Goal: Task Accomplishment & Management: Manage account settings

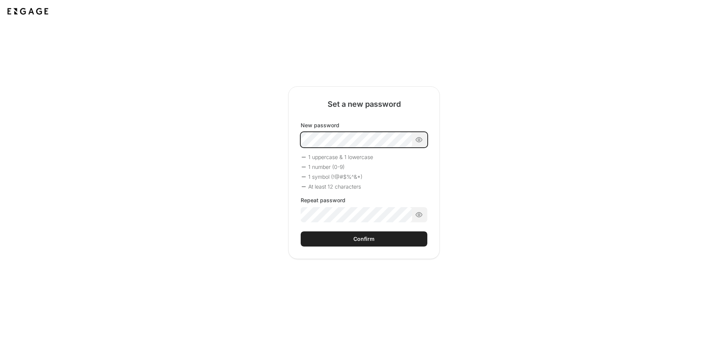
click at [370, 166] on div "New password 1 uppercase & 1 lowercase 1 number (0-9) 1 symbol (!@#$%^&*) At le…" at bounding box center [364, 172] width 127 height 101
click at [364, 237] on div "Confirm" at bounding box center [363, 239] width 21 height 8
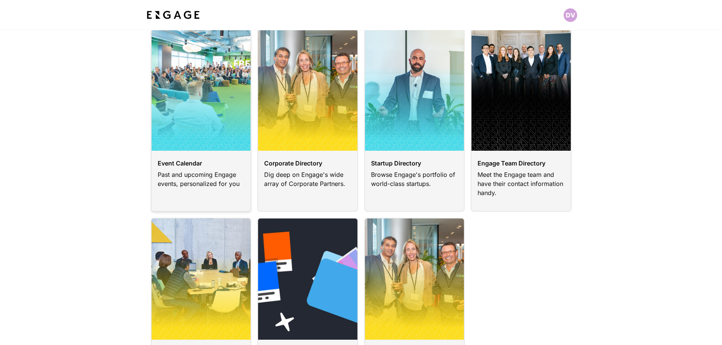
scroll to position [76, 0]
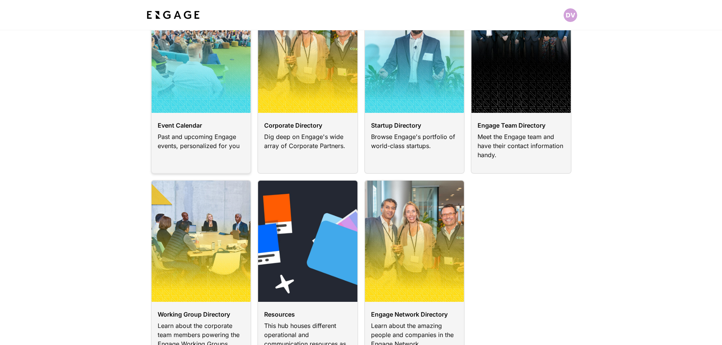
click at [233, 134] on link at bounding box center [201, 82] width 101 height 183
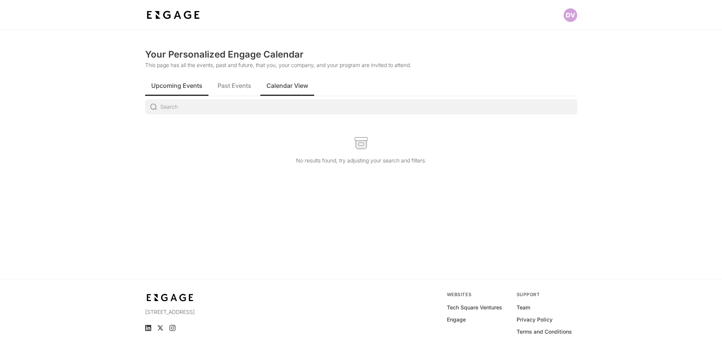
click at [274, 89] on span "Calendar View" at bounding box center [287, 85] width 42 height 9
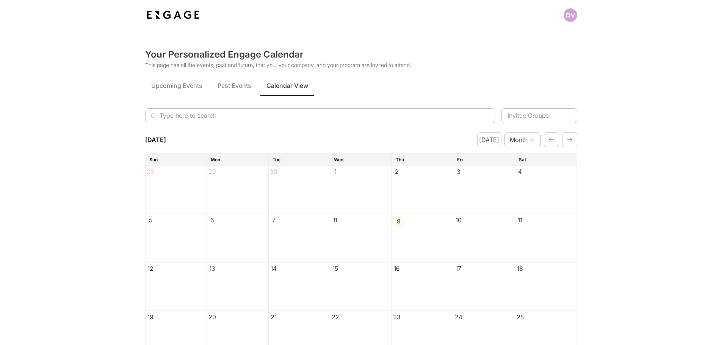
click at [173, 19] on img at bounding box center [173, 15] width 56 height 14
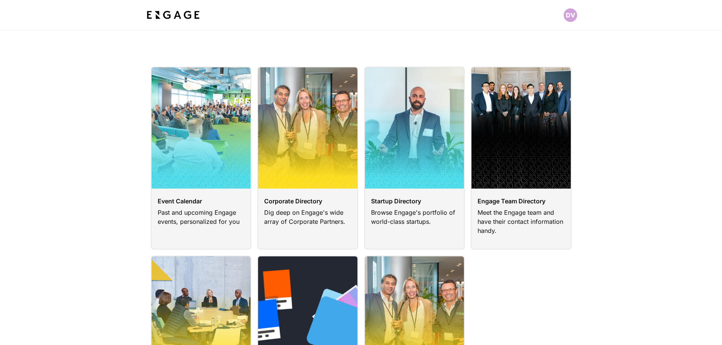
click at [571, 15] on html "Event Calendar Past and upcoming Engage events, personalized for you Corporate …" at bounding box center [361, 308] width 722 height 617
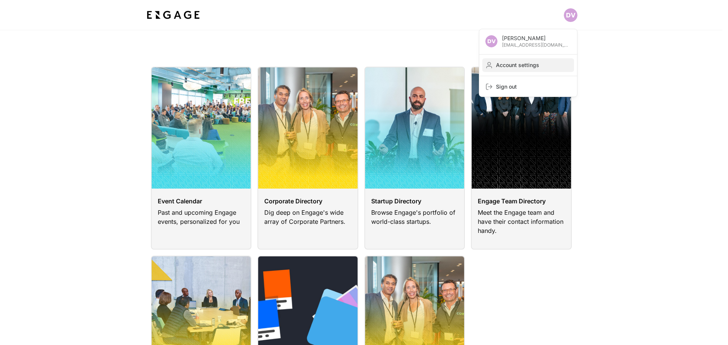
click at [519, 67] on span "Account settings" at bounding box center [533, 65] width 75 height 8
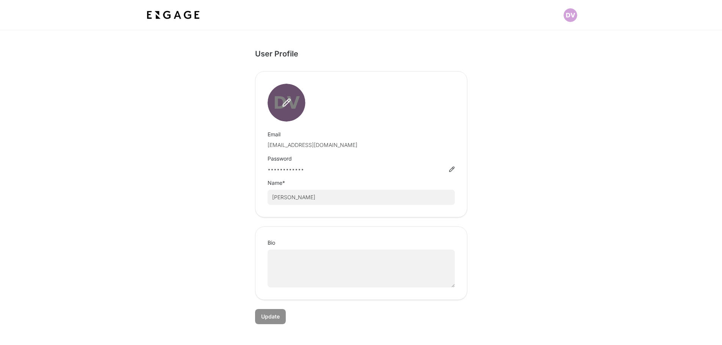
click at [285, 101] on icon at bounding box center [286, 102] width 9 height 9
click at [0, 0] on input "file" at bounding box center [0, 0] width 0 height 0
click at [159, 14] on img at bounding box center [173, 15] width 56 height 14
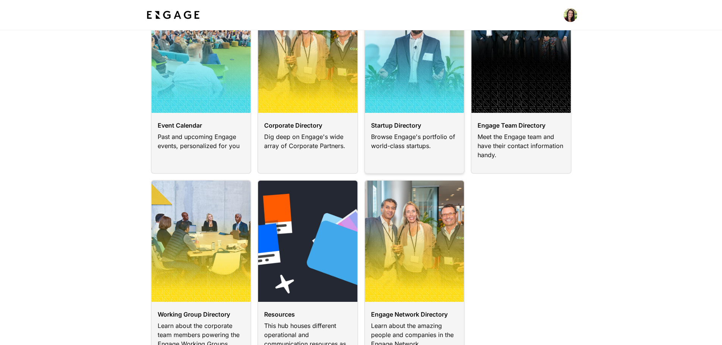
scroll to position [114, 0]
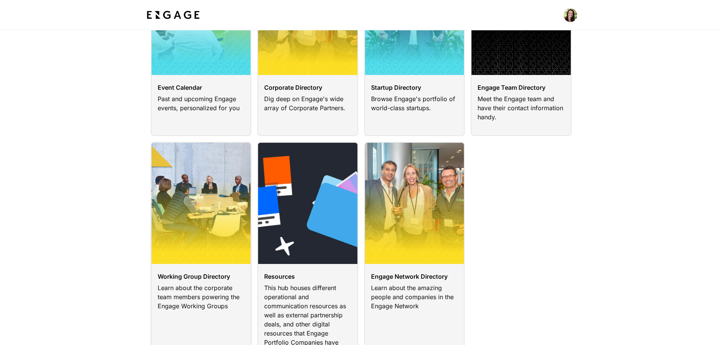
click at [220, 188] on link at bounding box center [201, 256] width 101 height 229
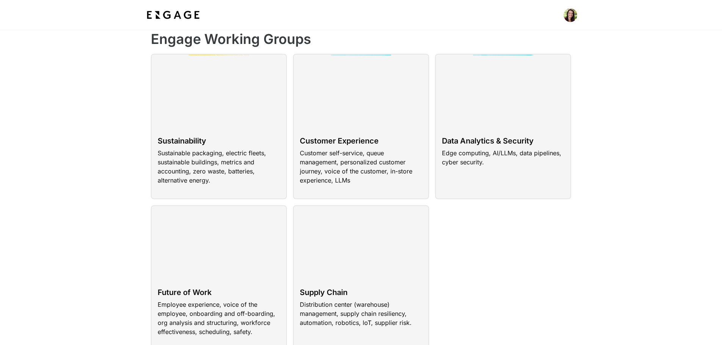
scroll to position [76, 0]
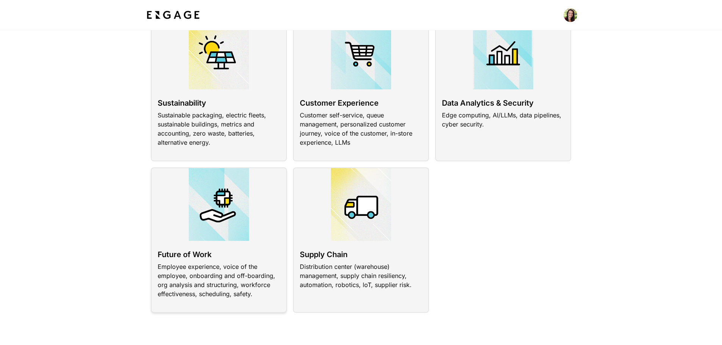
click at [253, 256] on link at bounding box center [219, 241] width 136 height 146
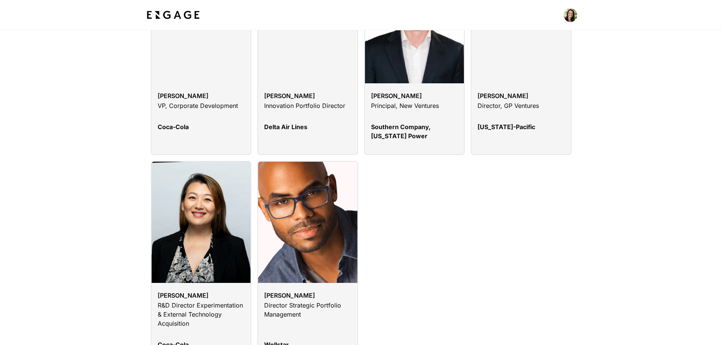
scroll to position [1402, 0]
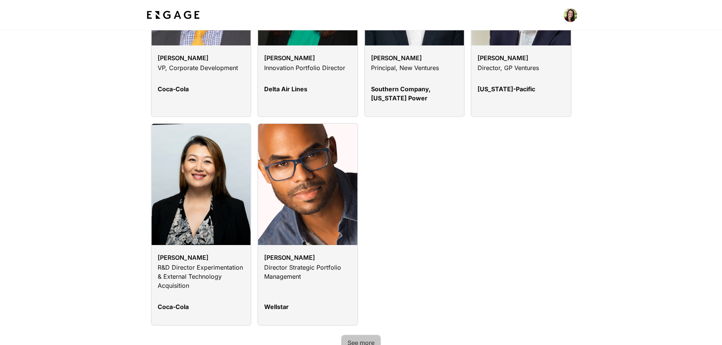
click at [372, 335] on button "See more" at bounding box center [361, 343] width 40 height 16
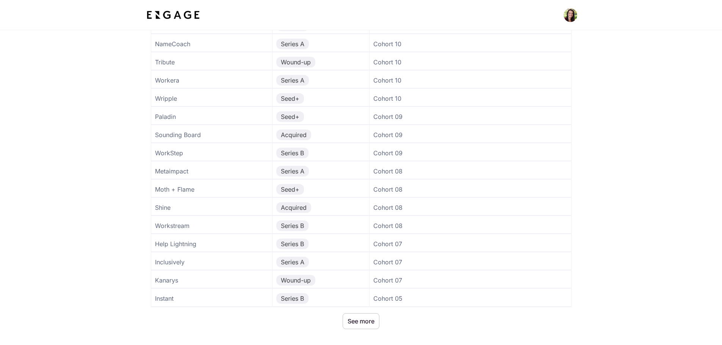
scroll to position [2198, 0]
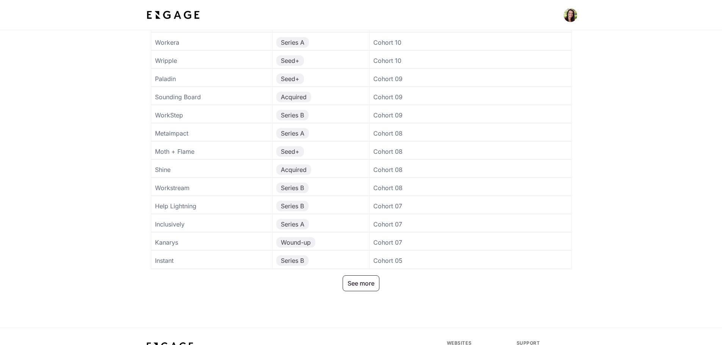
click at [372, 276] on button "See more" at bounding box center [361, 284] width 37 height 16
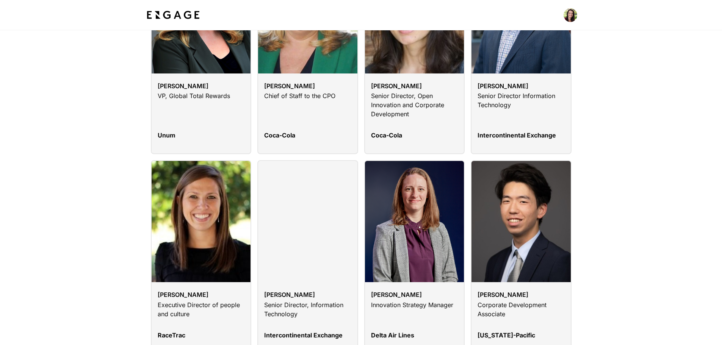
scroll to position [0, 0]
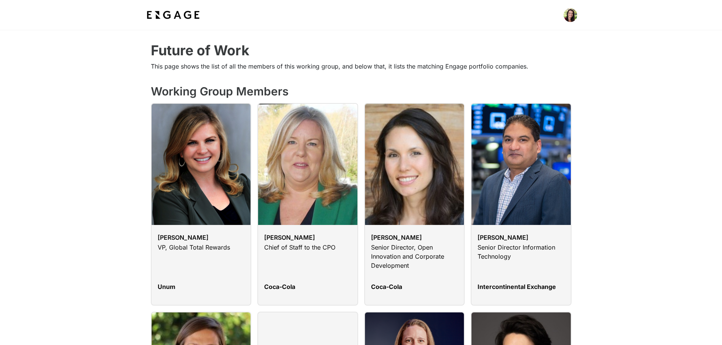
click at [178, 16] on img at bounding box center [173, 15] width 56 height 14
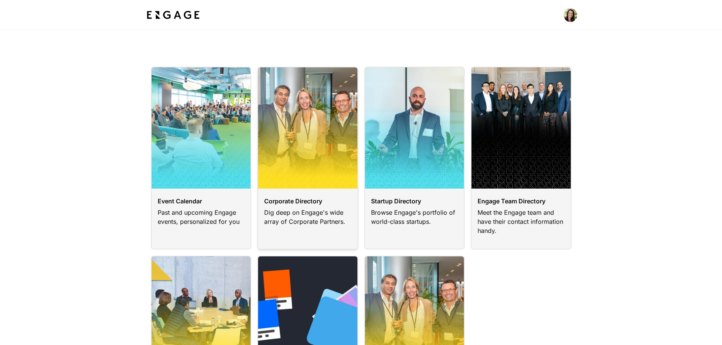
click at [314, 199] on link at bounding box center [307, 158] width 101 height 183
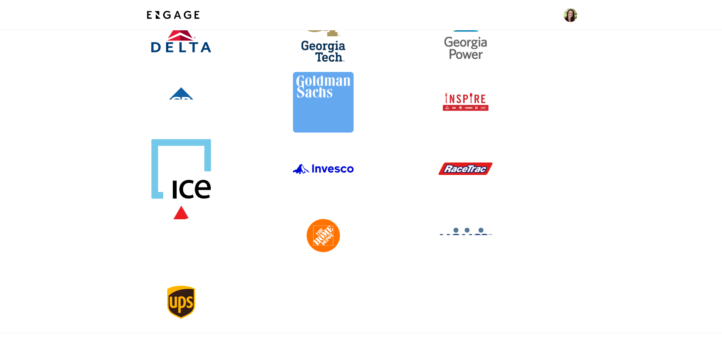
scroll to position [190, 0]
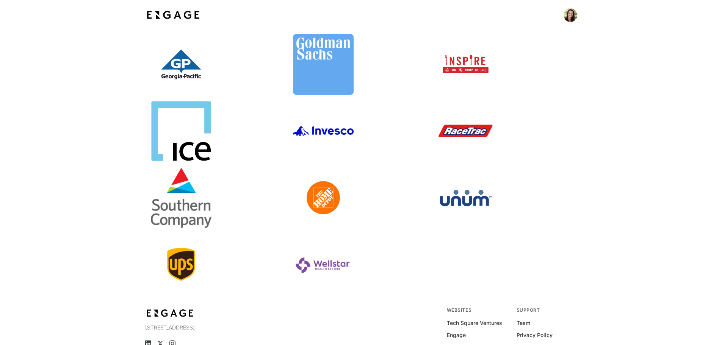
click at [467, 193] on link at bounding box center [503, 198] width 136 height 61
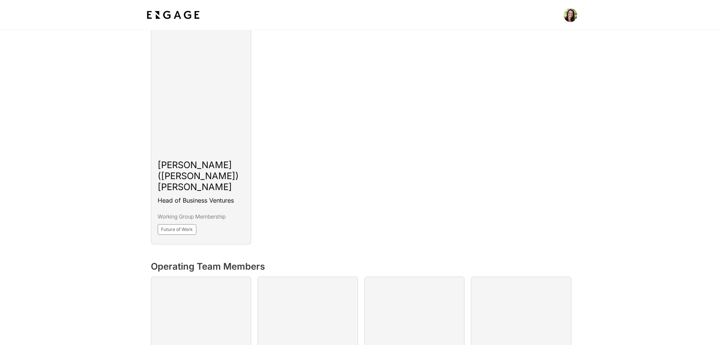
scroll to position [246, 0]
